Goal: Transaction & Acquisition: Purchase product/service

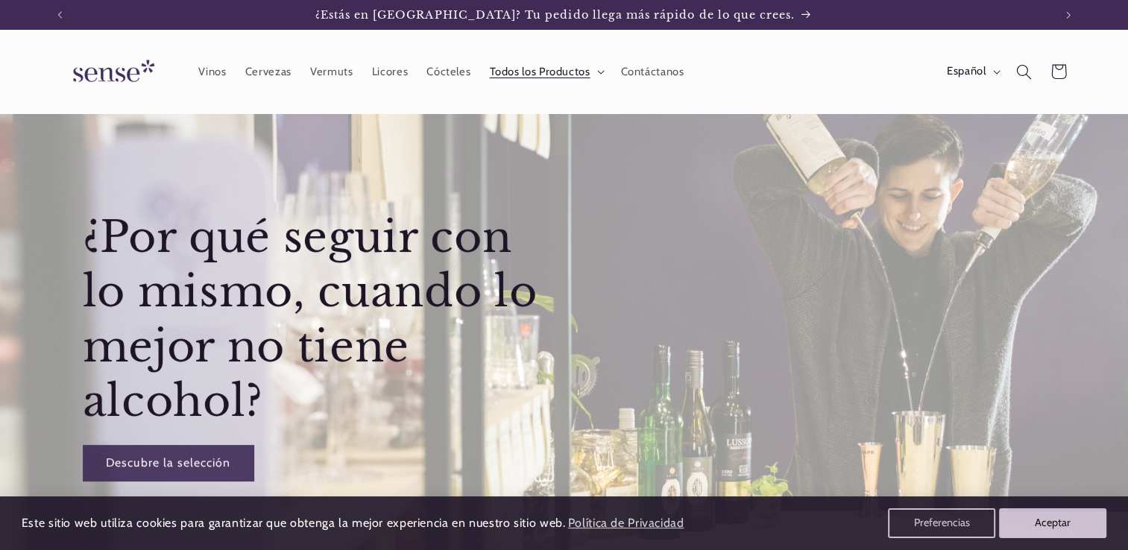
click at [597, 70] on icon at bounding box center [600, 72] width 7 height 4
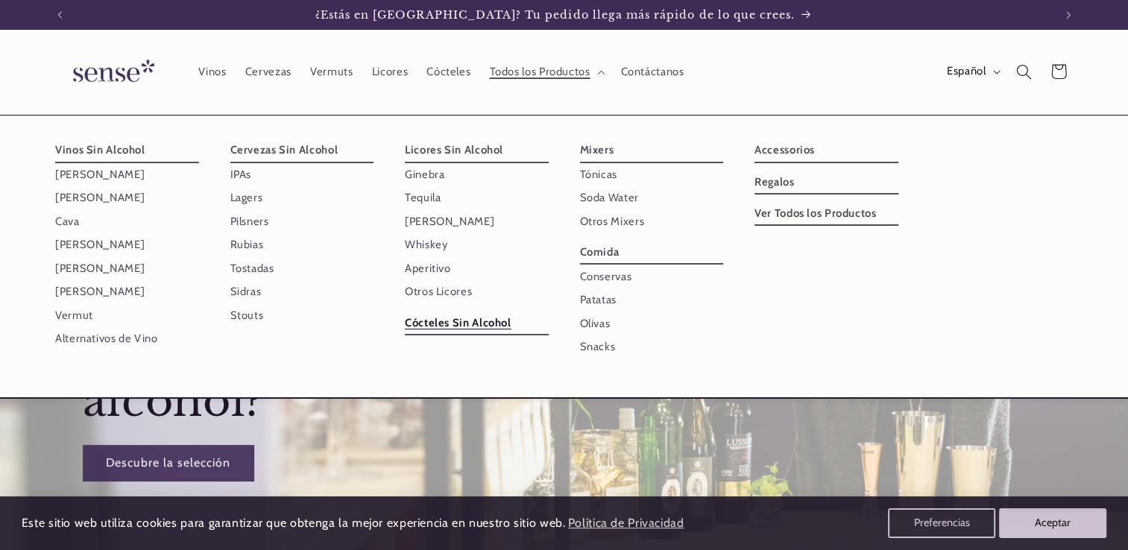
click at [450, 325] on link "Cócteles Sin Alcohol" at bounding box center [477, 323] width 144 height 24
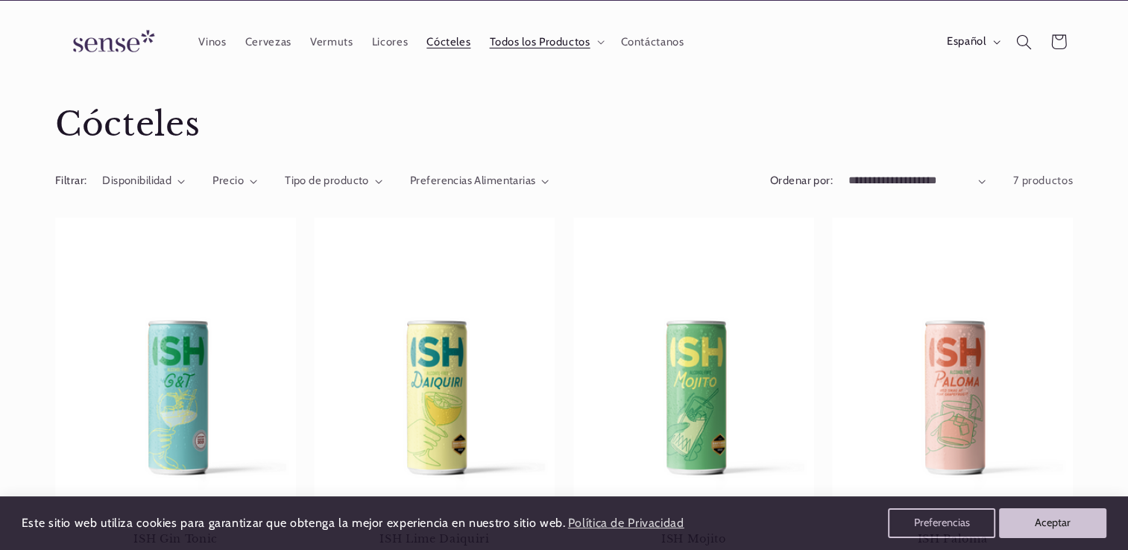
scroll to position [30, 0]
click at [598, 40] on icon at bounding box center [600, 42] width 7 height 4
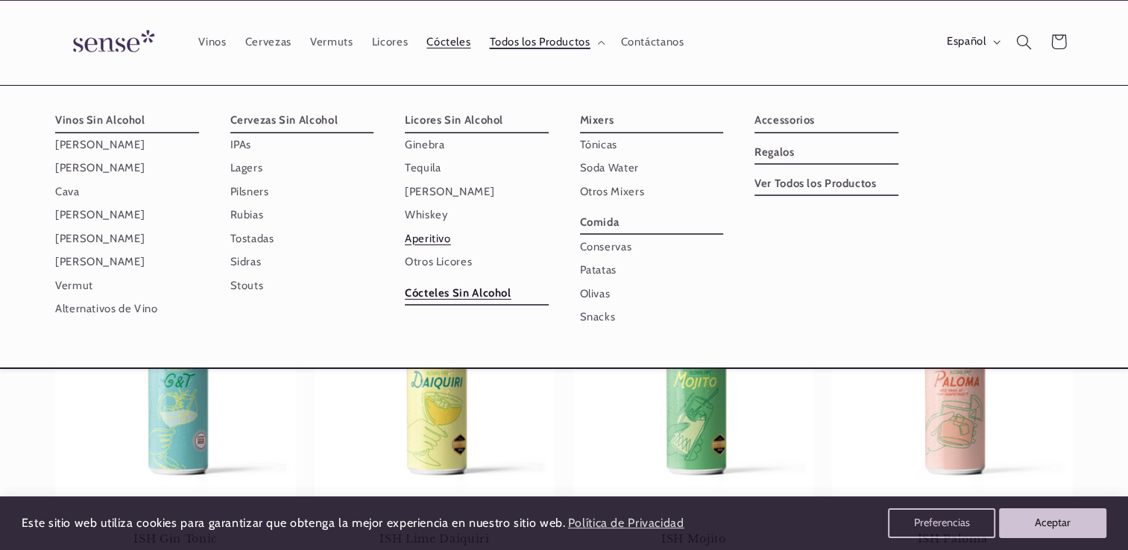
click at [446, 236] on link "Aperitivo" at bounding box center [477, 238] width 144 height 23
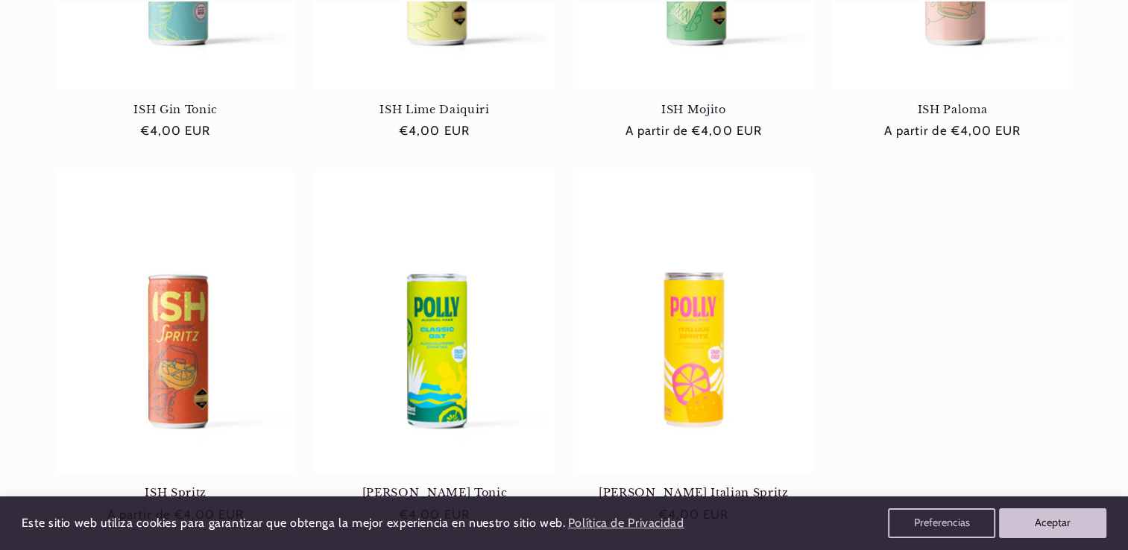
scroll to position [507, 0]
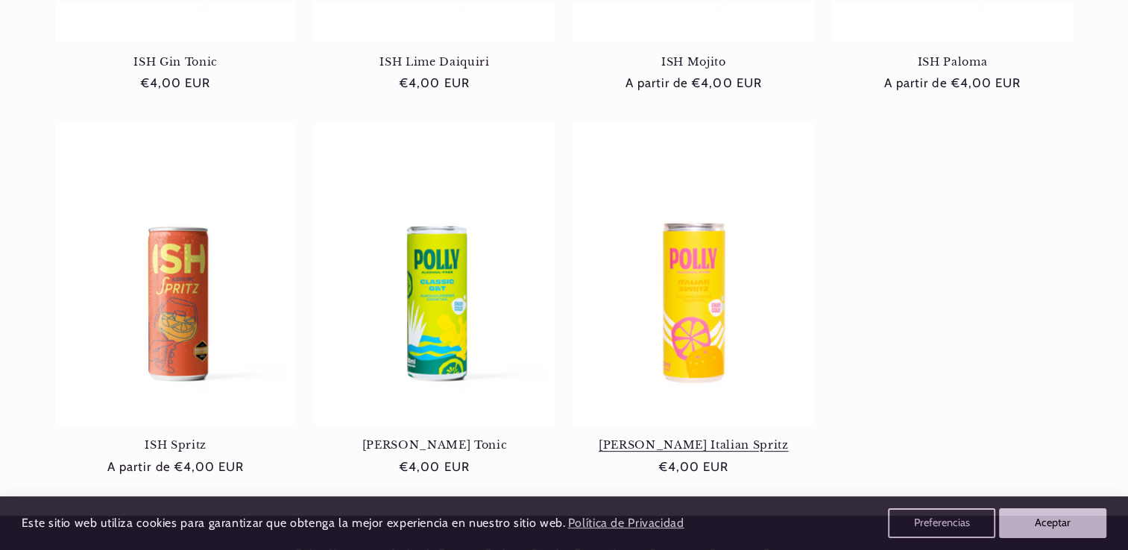
click at [678, 439] on link "Polly Italian Spritz" at bounding box center [694, 445] width 241 height 13
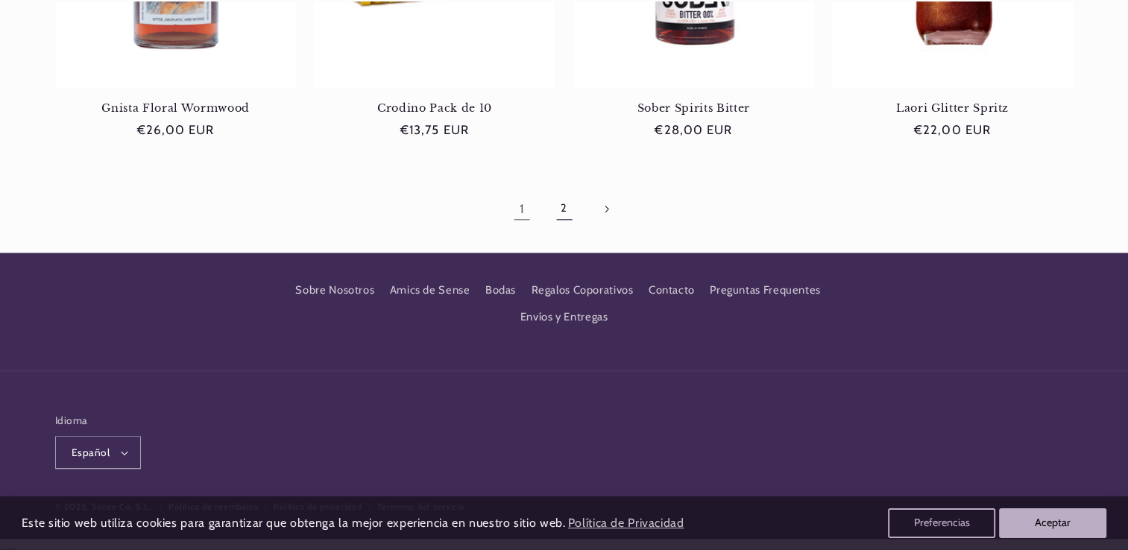
scroll to position [0, 993]
click at [574, 222] on link "2" at bounding box center [564, 209] width 34 height 34
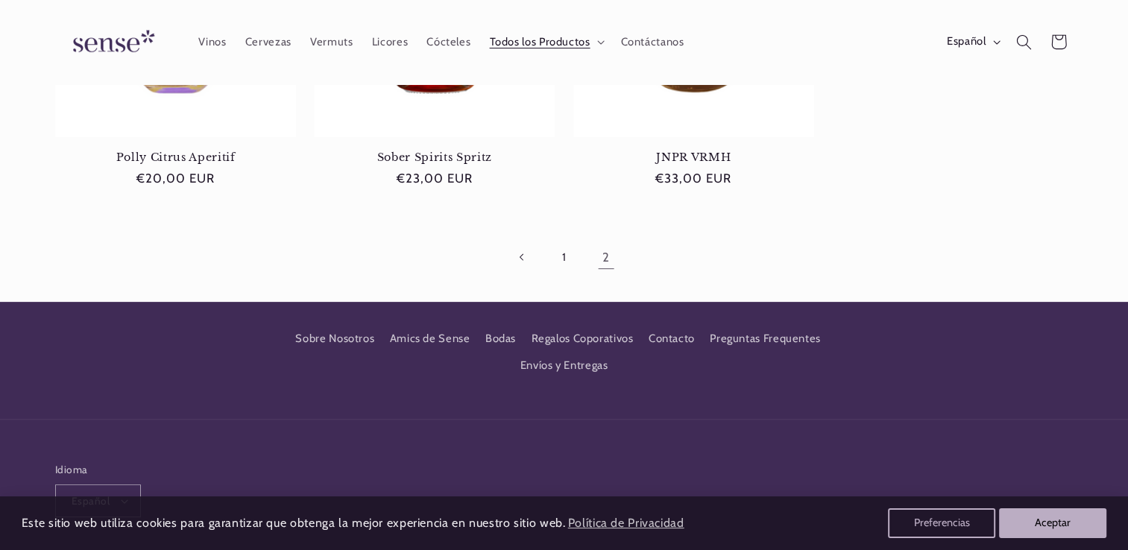
scroll to position [411, 0]
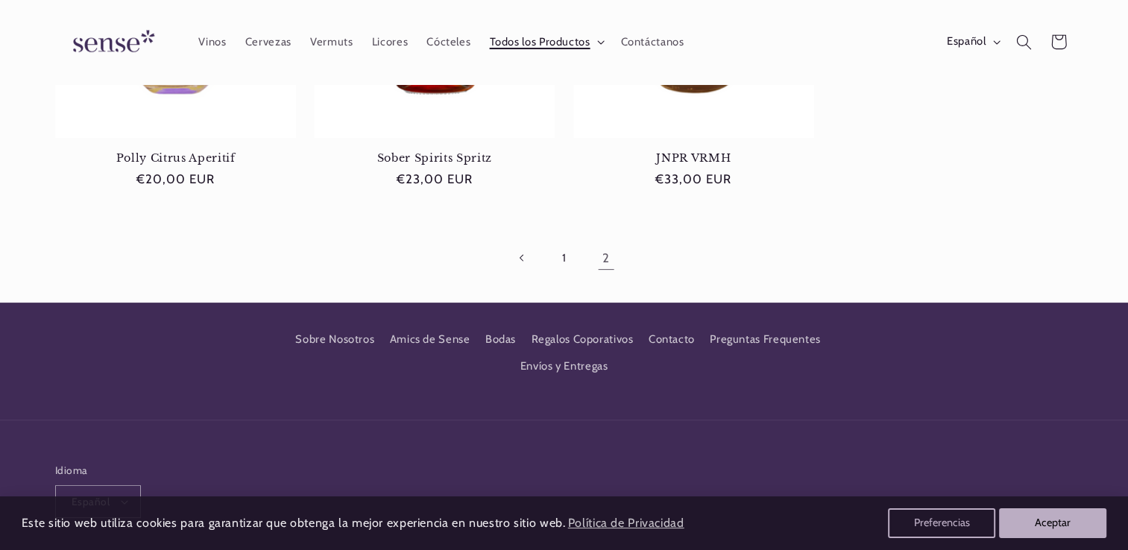
click at [597, 41] on icon at bounding box center [600, 43] width 7 height 4
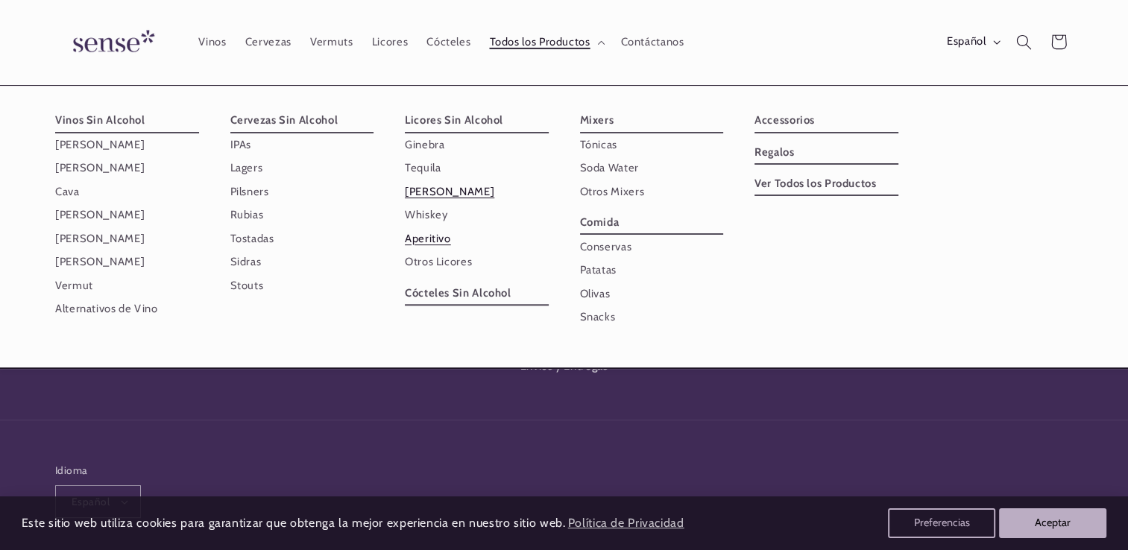
scroll to position [0, 993]
click at [434, 263] on link "Otros Licores" at bounding box center [477, 262] width 144 height 23
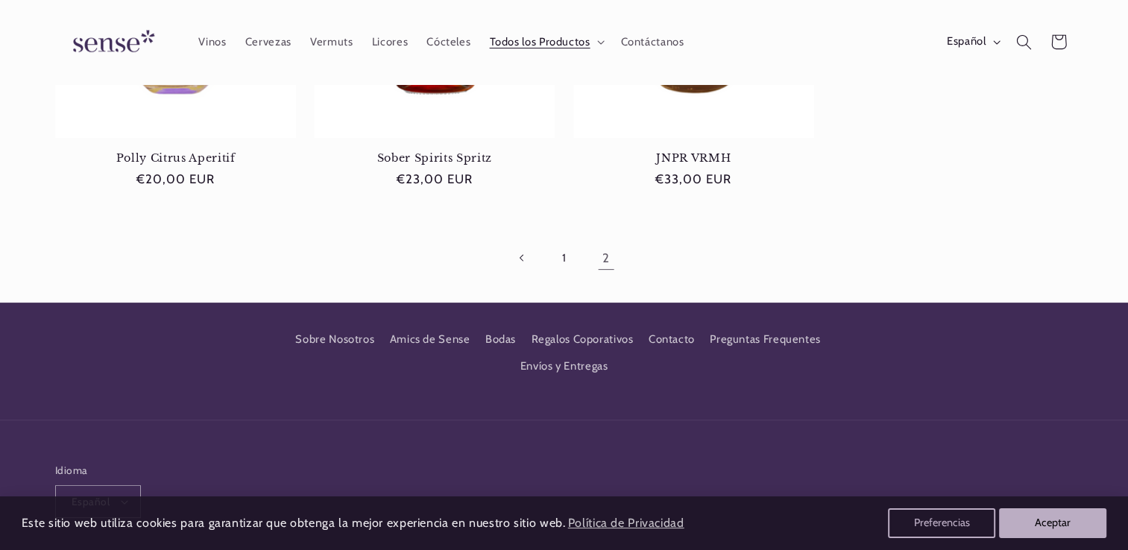
scroll to position [0, 0]
click at [601, 39] on summary "Todos los Productos" at bounding box center [545, 41] width 131 height 33
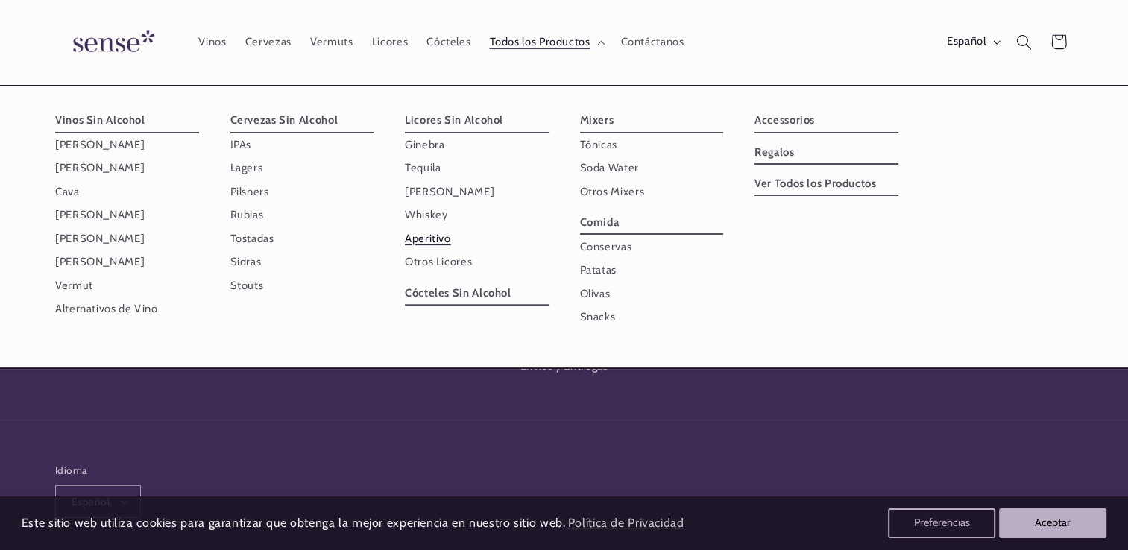
scroll to position [0, 993]
click at [764, 150] on link "Regalos" at bounding box center [827, 153] width 144 height 24
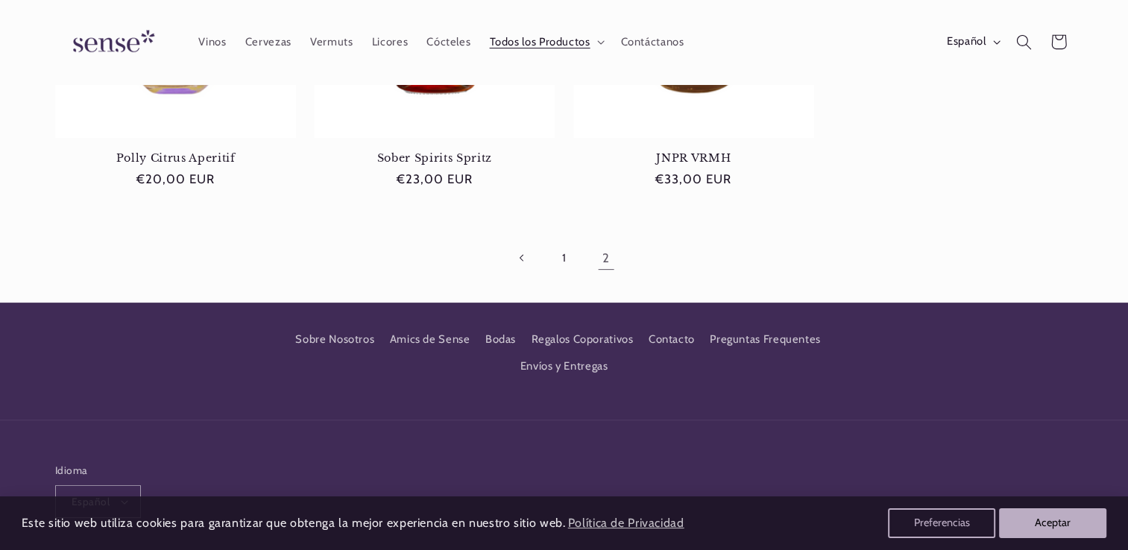
scroll to position [0, 0]
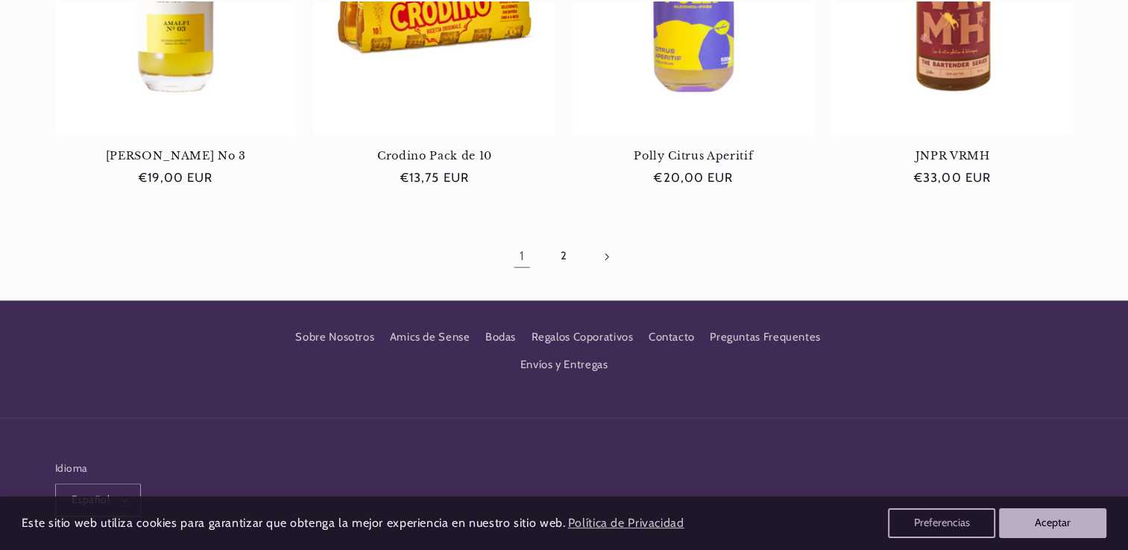
scroll to position [1581, 0]
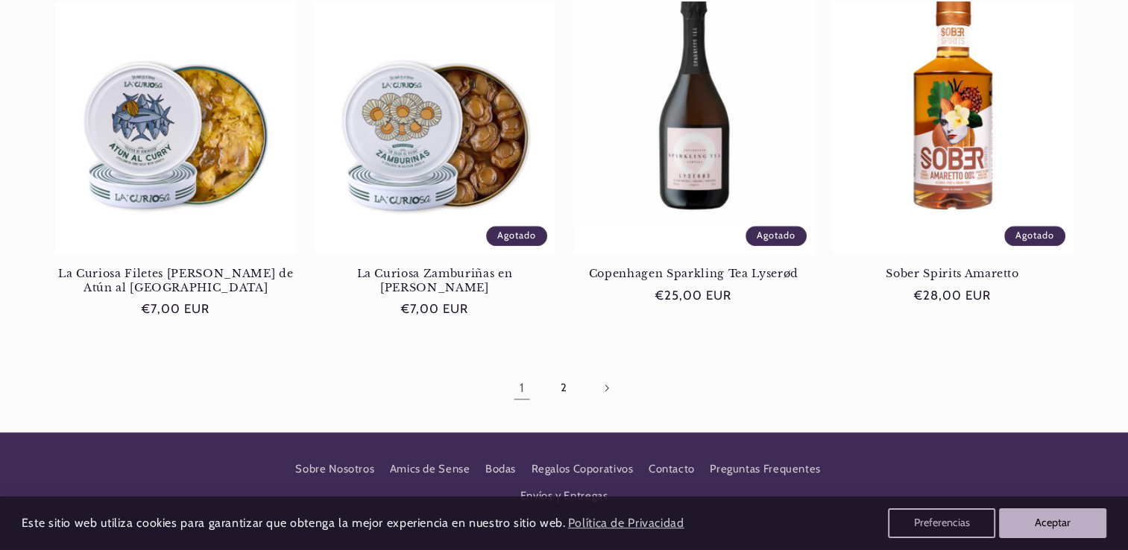
scroll to position [1551, 0]
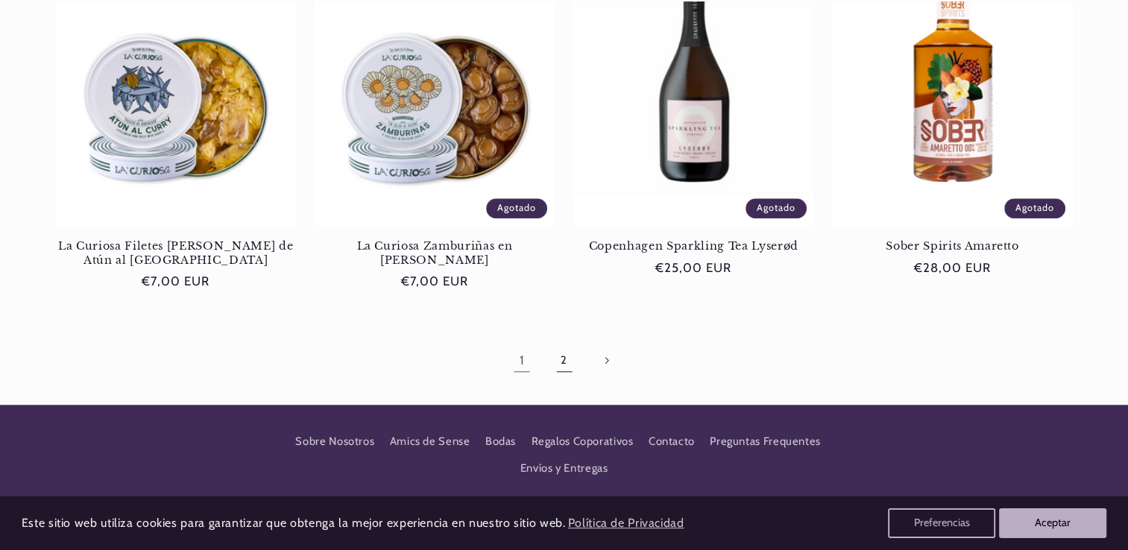
click at [568, 362] on link "2" at bounding box center [564, 360] width 34 height 34
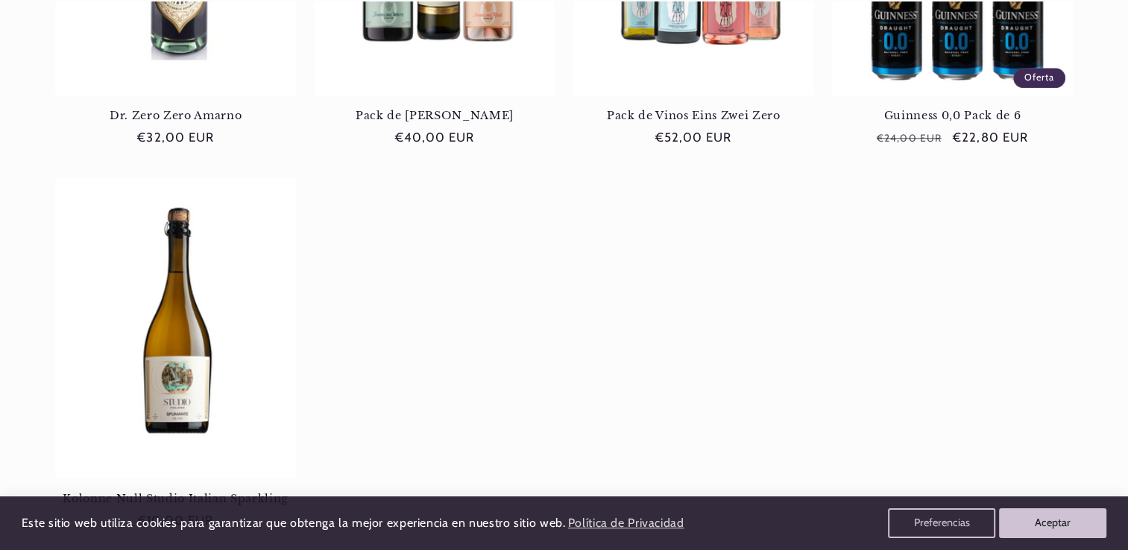
scroll to position [1372, 0]
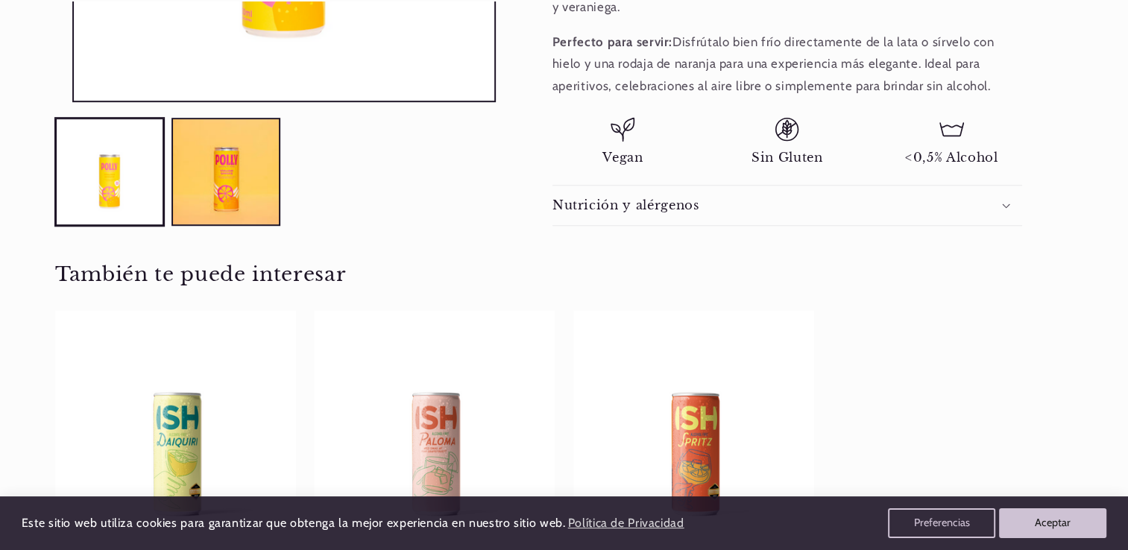
scroll to position [716, 0]
